Goal: Ask a question

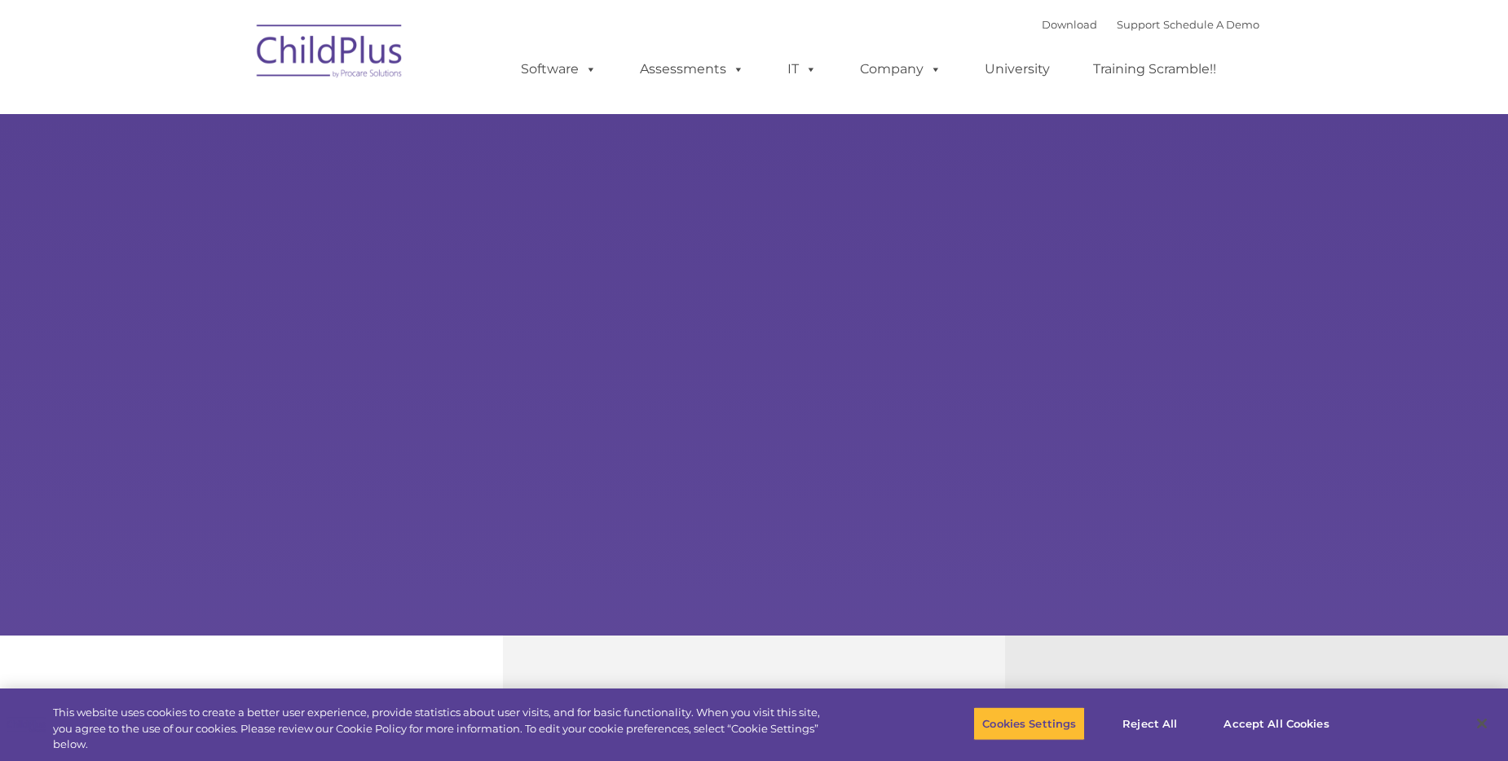
select select "MEDIUM"
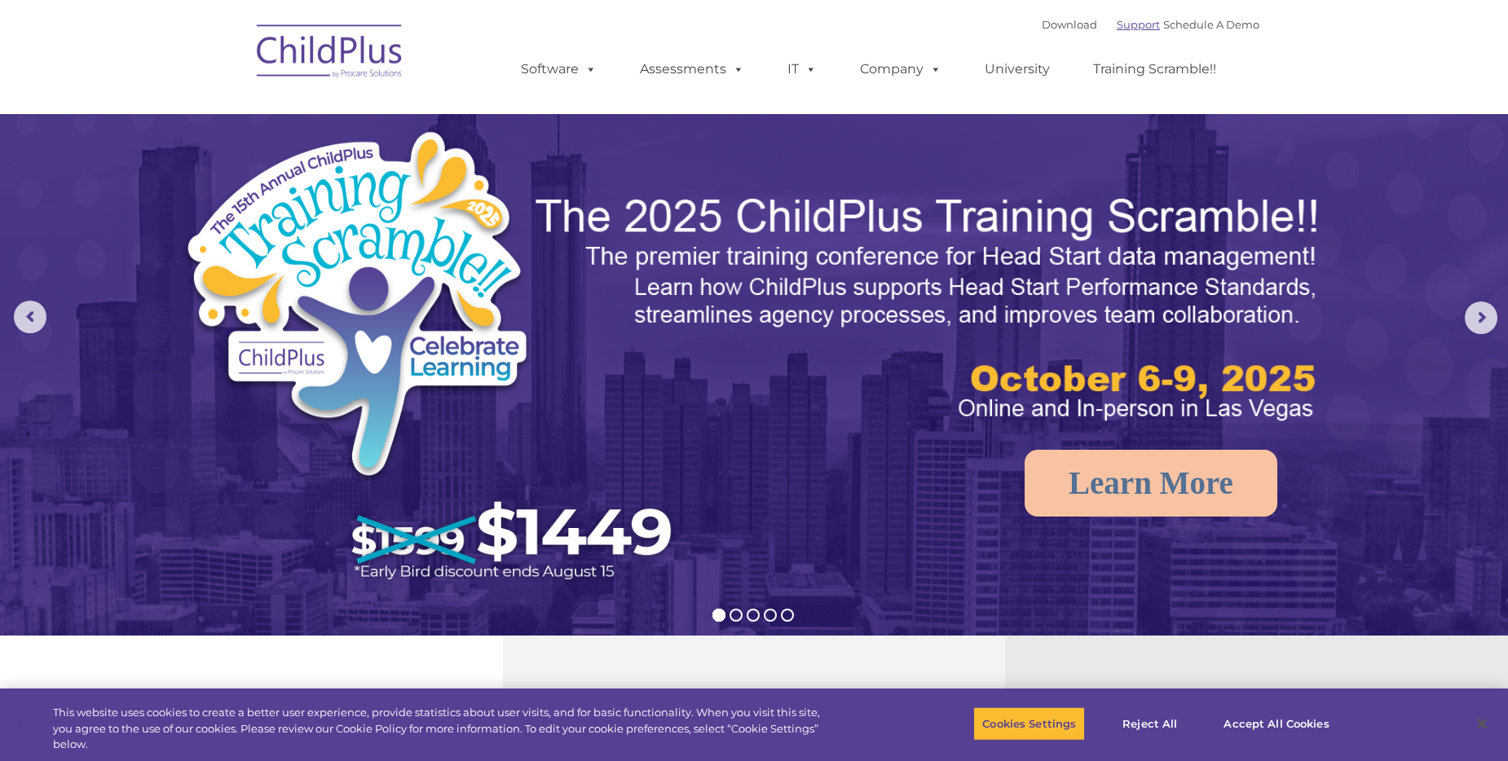
click at [1117, 24] on link "Support" at bounding box center [1138, 24] width 43 height 13
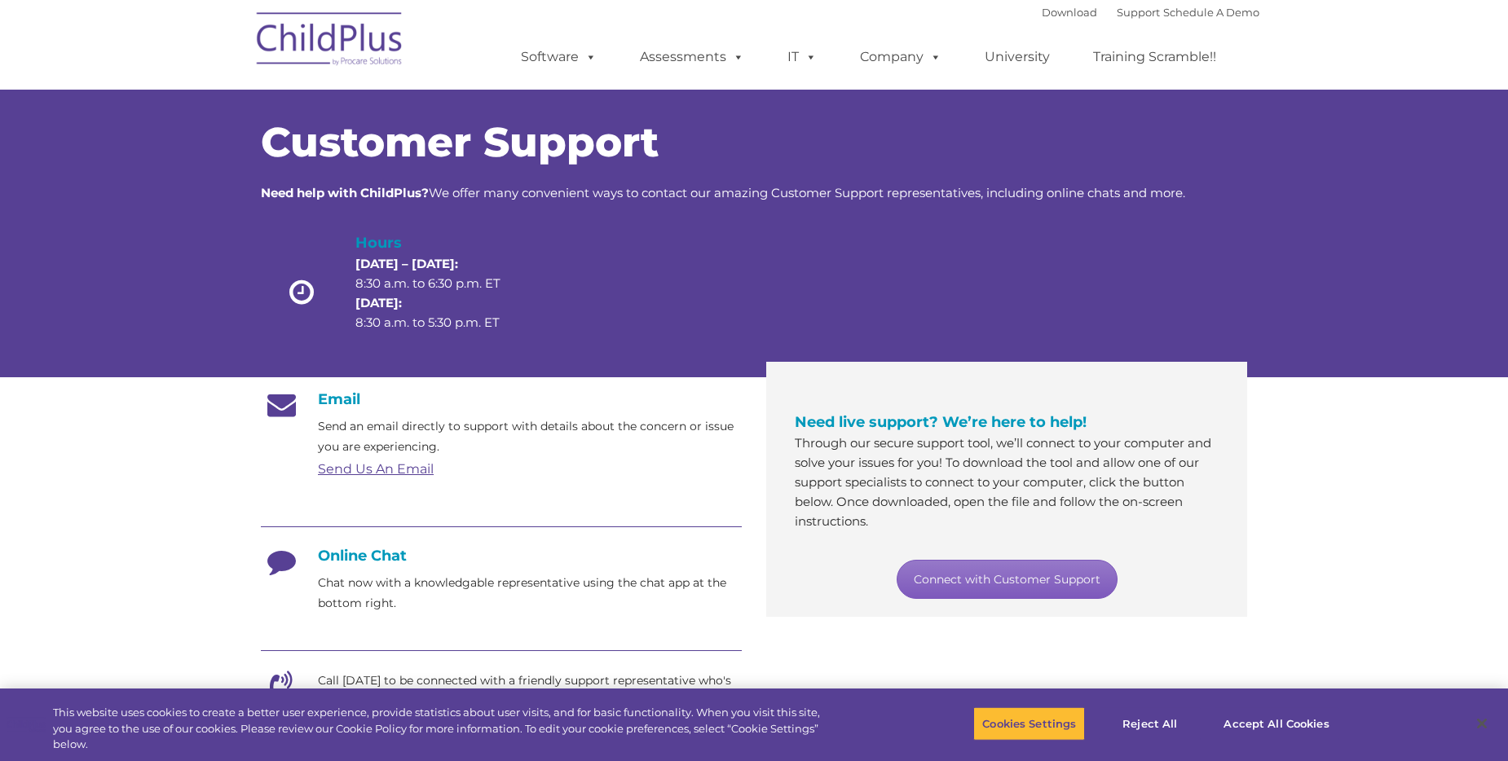
click at [1034, 582] on link "Connect with Customer Support" at bounding box center [1007, 579] width 221 height 39
